Goal: Find specific page/section: Find specific page/section

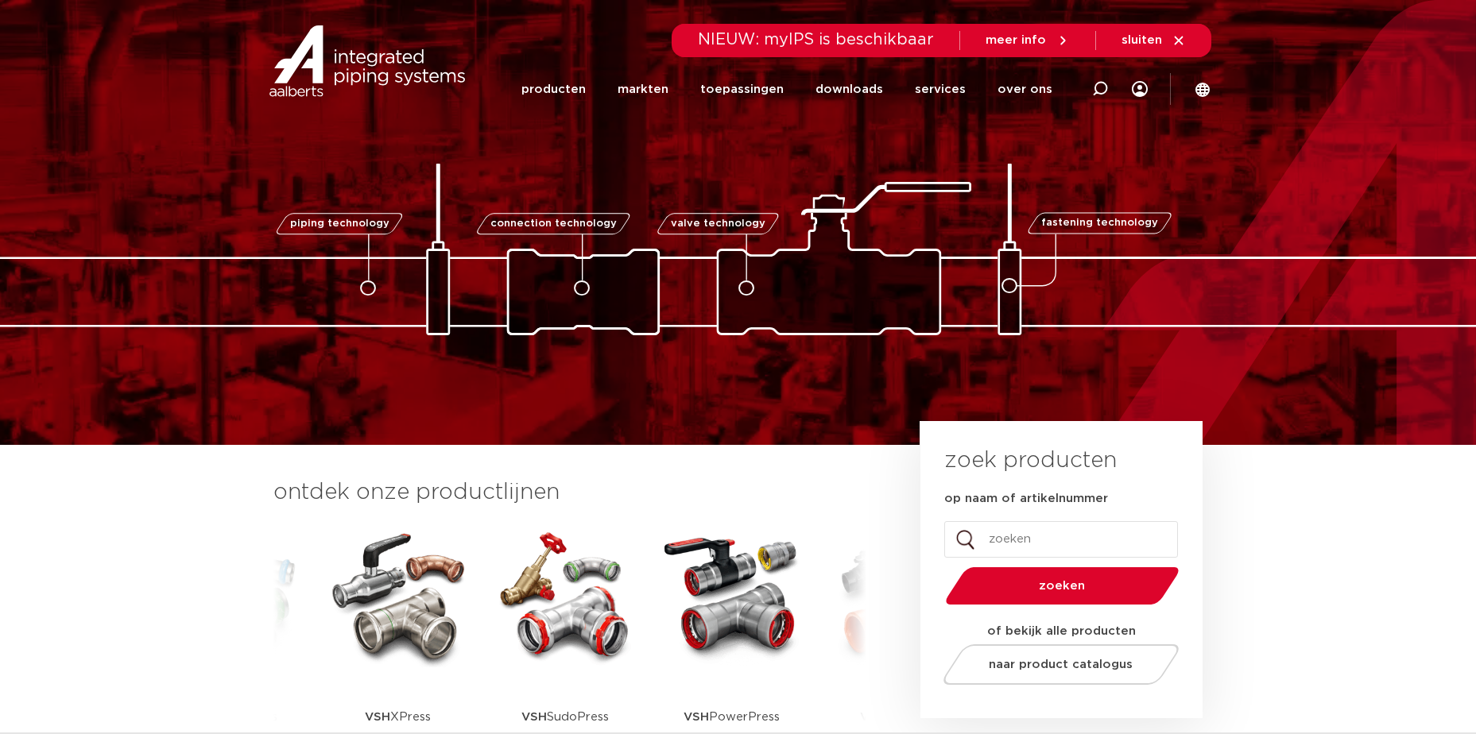
click at [375, 612] on img at bounding box center [398, 596] width 143 height 143
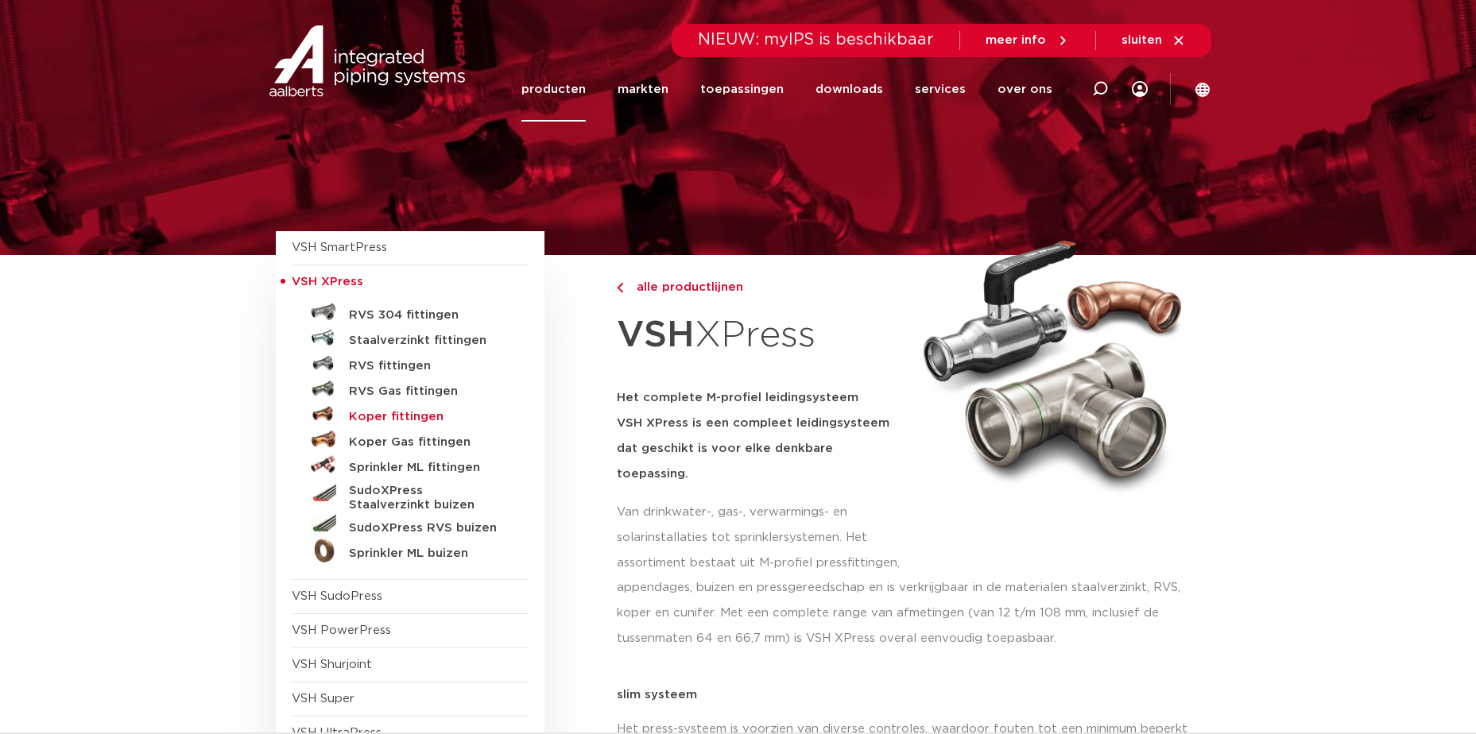
click at [389, 416] on h5 "Koper fittingen" at bounding box center [427, 417] width 157 height 14
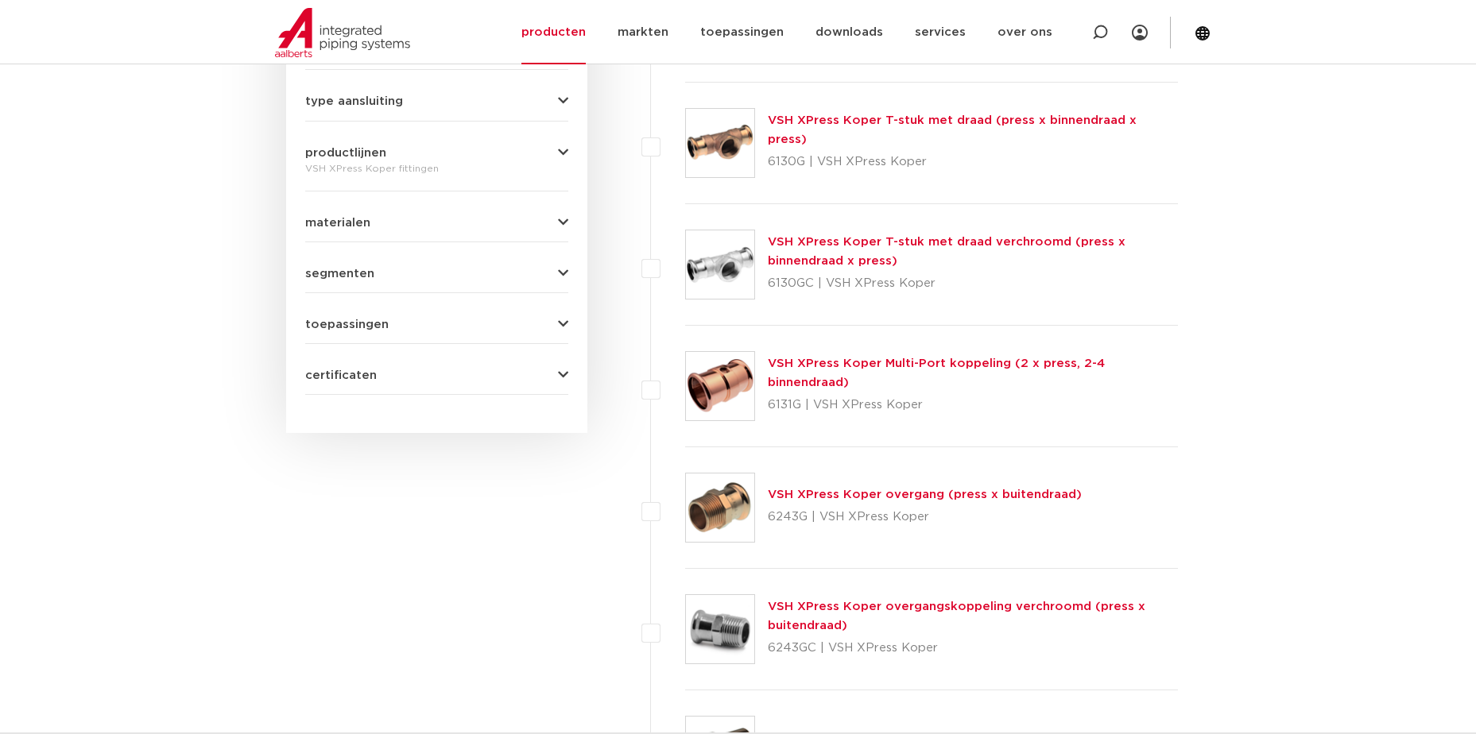
scroll to position [795, 0]
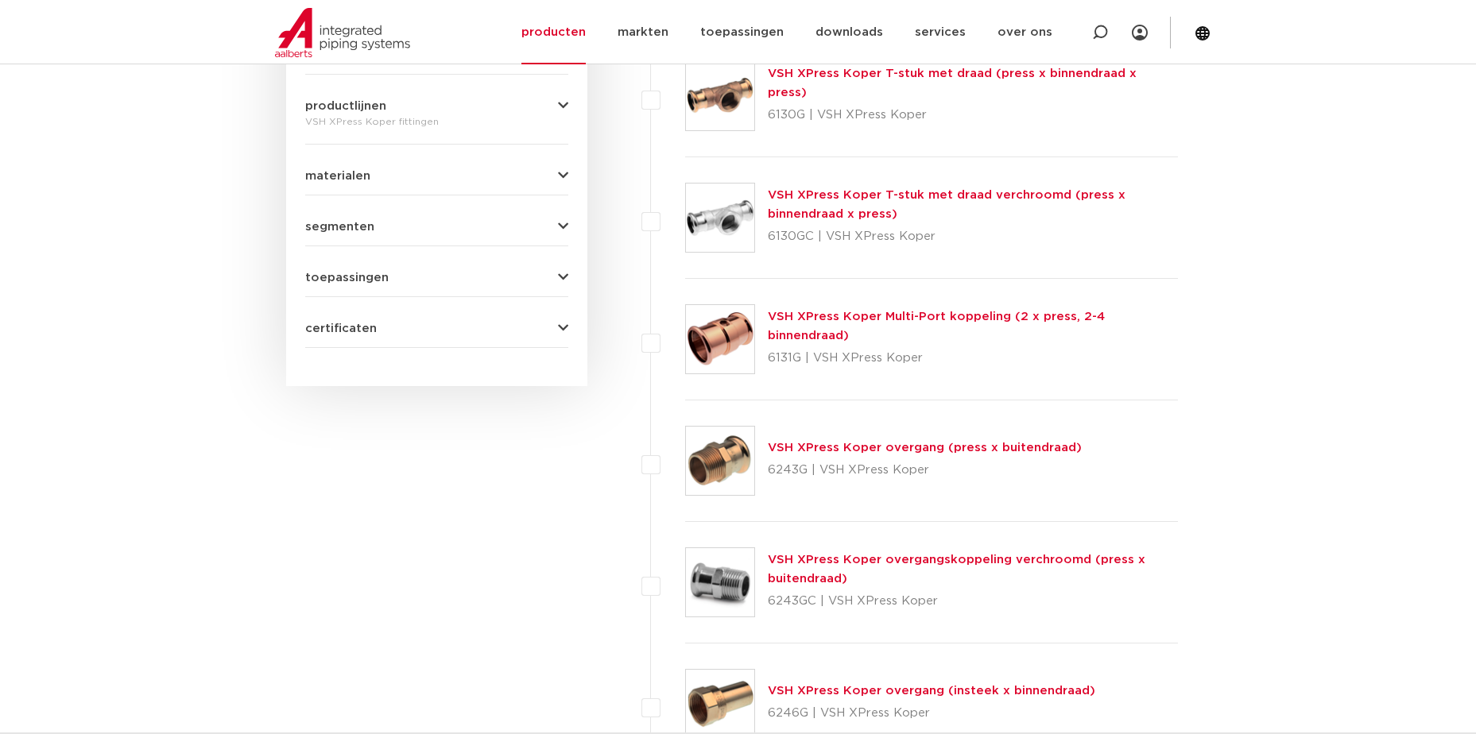
click at [784, 448] on link "VSH XPress Koper overgang (press x buitendraad)" at bounding box center [925, 448] width 314 height 12
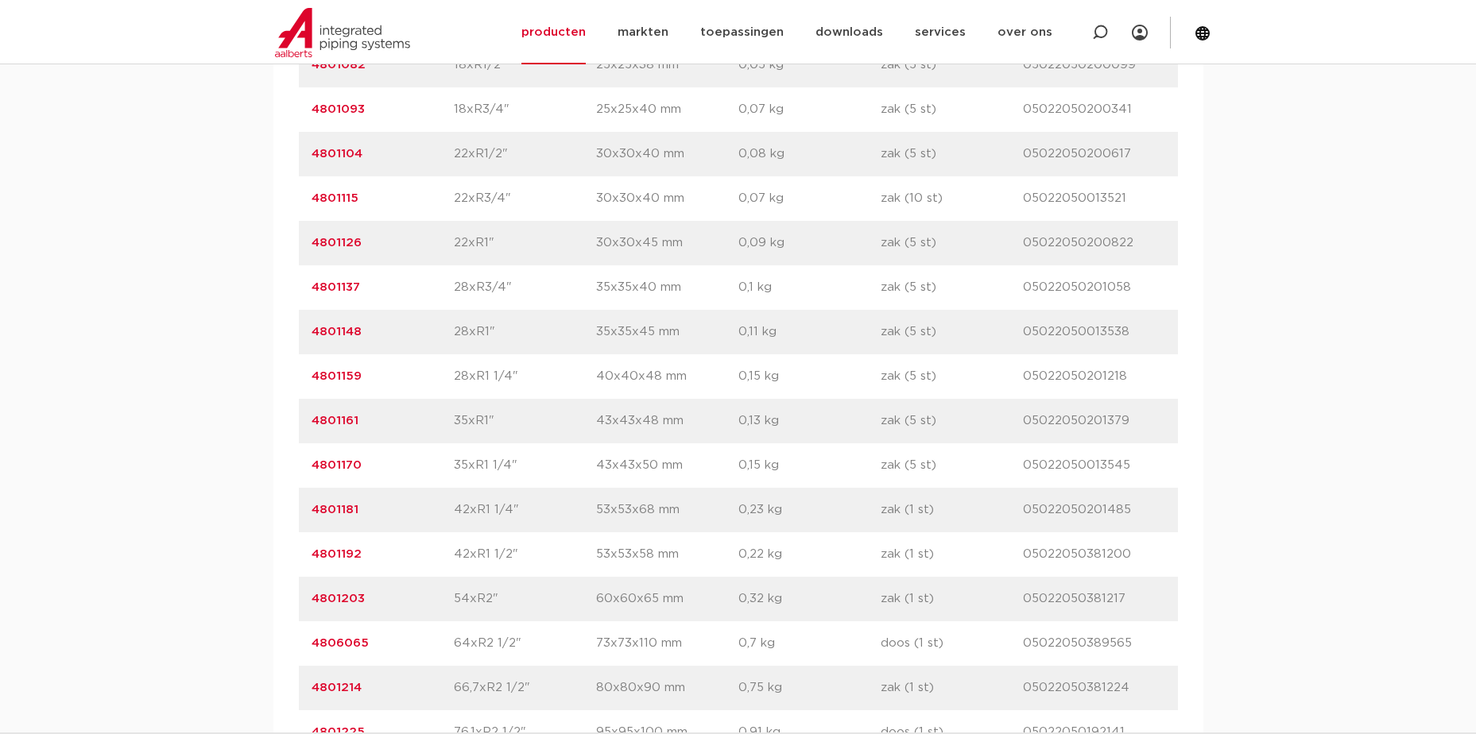
scroll to position [1431, 0]
